Goal: Find specific page/section: Find specific page/section

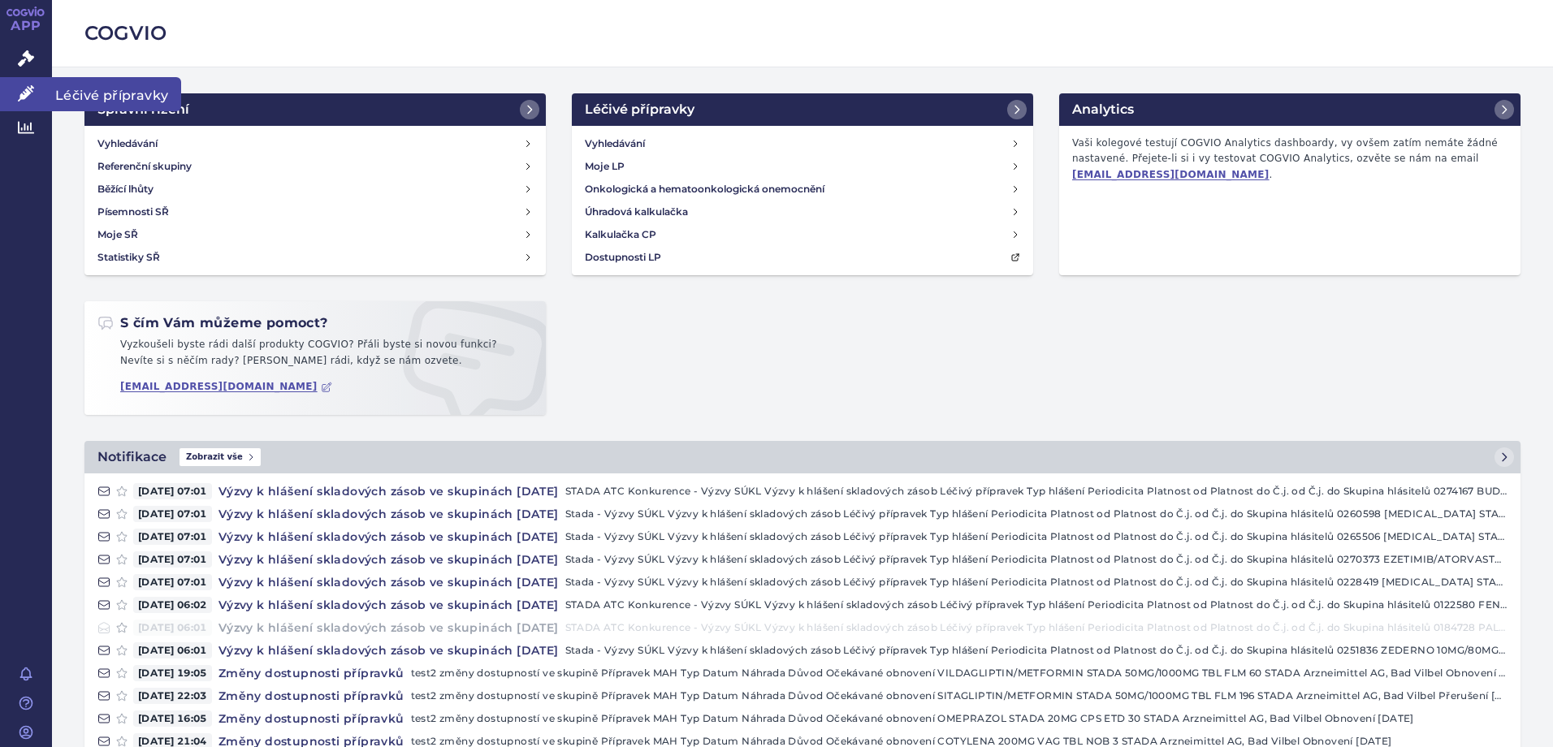
click at [23, 83] on link "Léčivé přípravky" at bounding box center [26, 94] width 52 height 34
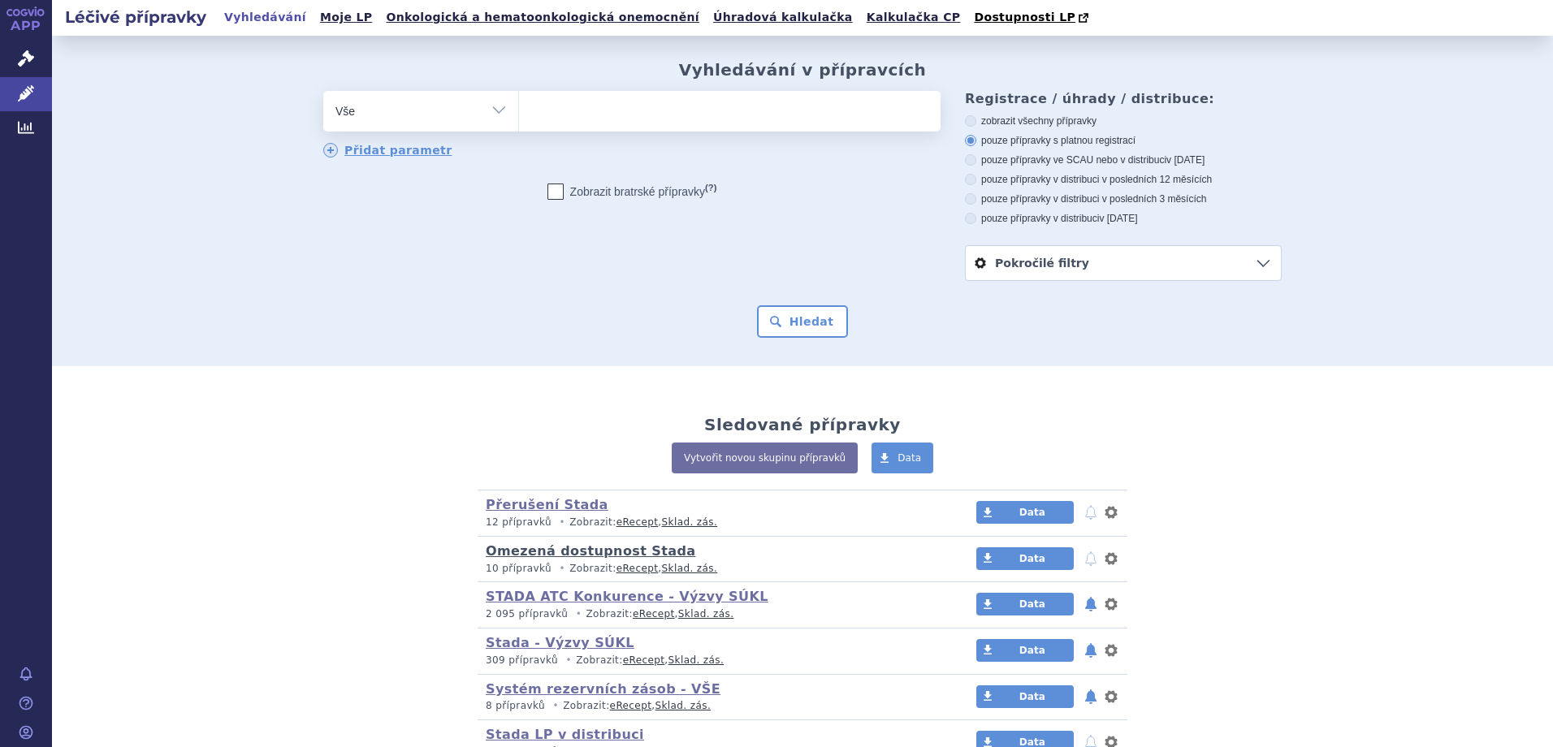
click at [605, 550] on link "Omezená dostupnost Stada" at bounding box center [591, 550] width 210 height 15
